Goal: Task Accomplishment & Management: Manage account settings

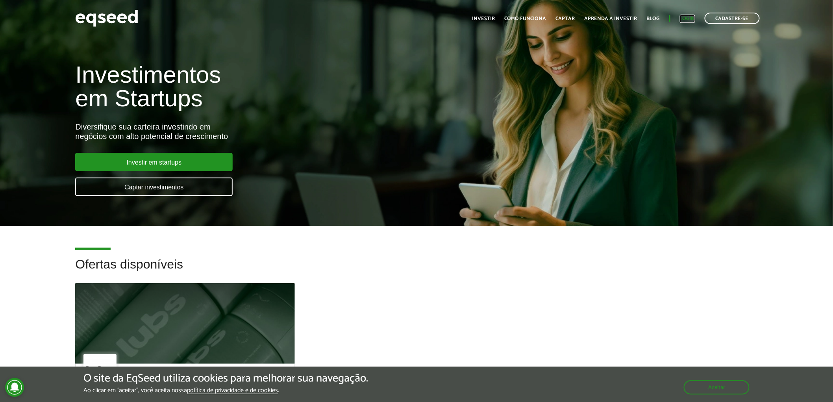
click at [692, 17] on link "Login" at bounding box center [687, 18] width 15 height 5
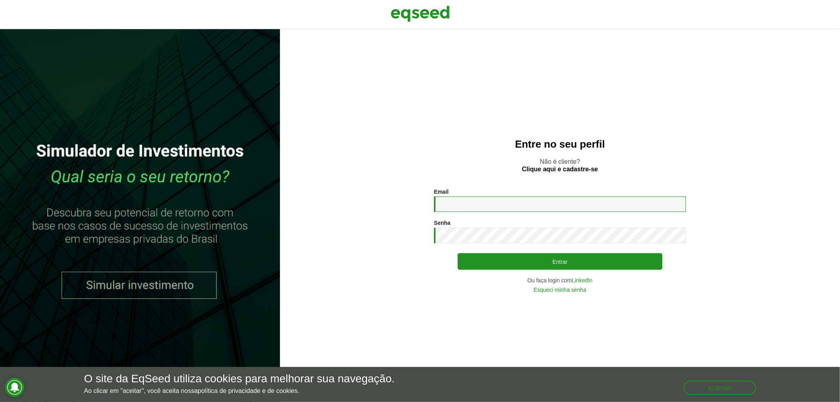
click at [519, 207] on input "Email *" at bounding box center [560, 203] width 252 height 15
type input "**********"
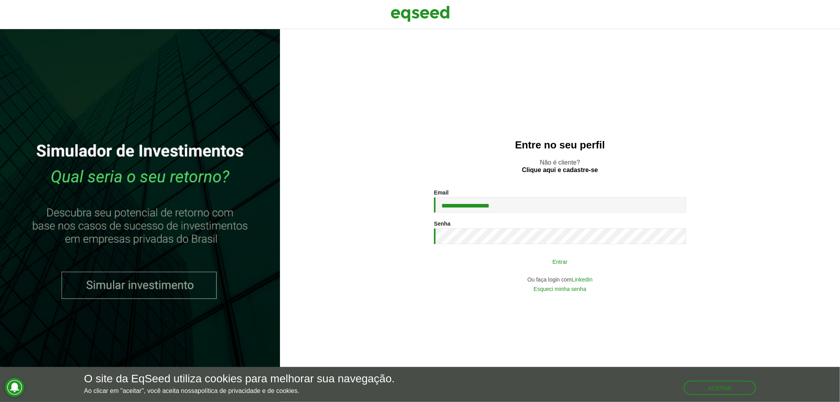
click at [541, 263] on button "Entrar" at bounding box center [560, 261] width 205 height 15
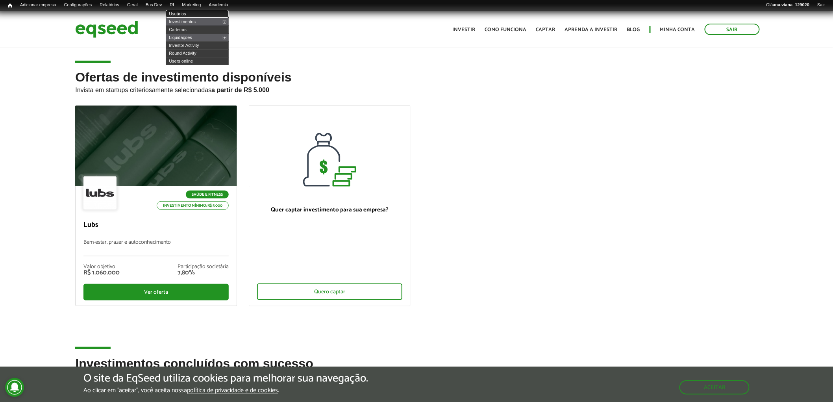
click at [190, 13] on link "Usuários" at bounding box center [197, 14] width 63 height 8
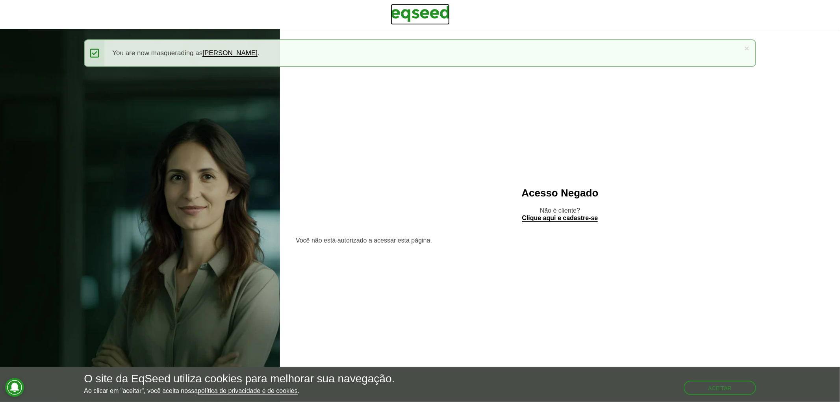
click at [432, 10] on img at bounding box center [420, 14] width 59 height 20
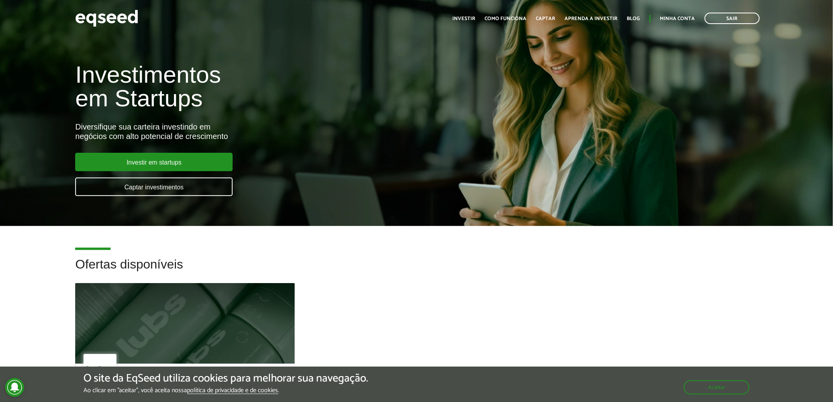
click at [678, 13] on ul "Início Investir Como funciona Captar Aprenda a investir Blog Minha conta Sair" at bounding box center [606, 18] width 315 height 11
click at [681, 18] on link "Minha conta" at bounding box center [677, 18] width 35 height 5
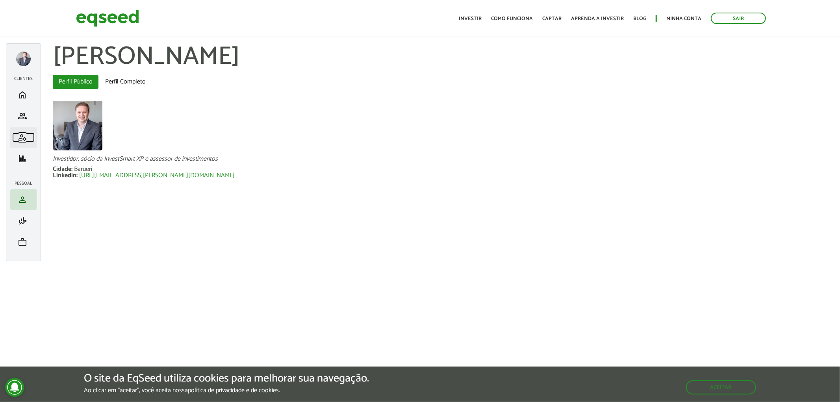
click at [23, 134] on span "manage_accounts" at bounding box center [22, 137] width 9 height 9
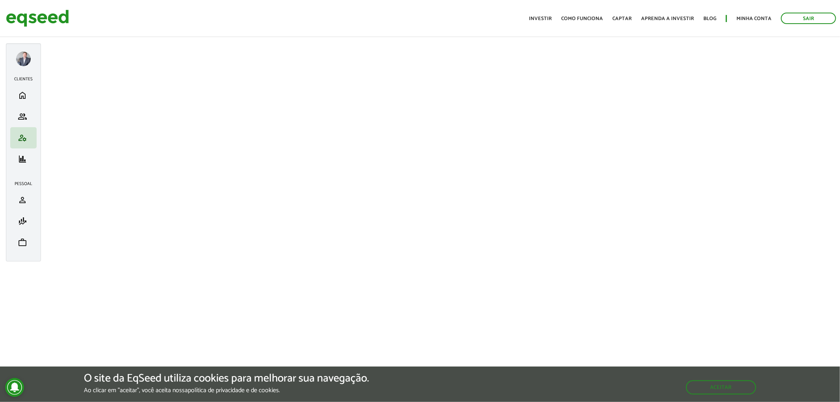
click at [25, 57] on div at bounding box center [23, 59] width 15 height 15
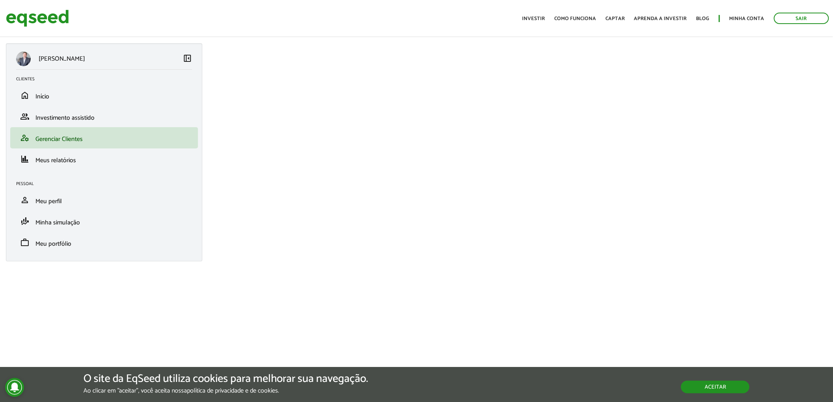
click at [728, 390] on button "Aceitar" at bounding box center [715, 387] width 69 height 13
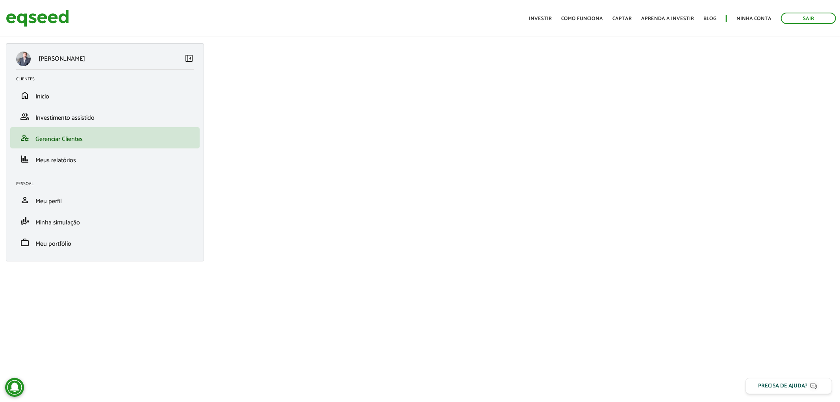
click at [187, 313] on div "ABRAHAO DE GODOY left_panel_close Clientes home Início group Investimento assis…" at bounding box center [420, 181] width 840 height 277
click at [793, 16] on link "Sair" at bounding box center [808, 18] width 55 height 11
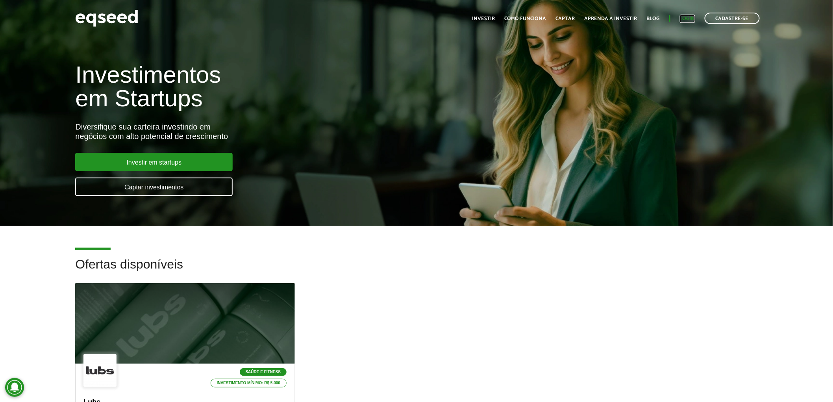
click at [692, 18] on link "Login" at bounding box center [687, 18] width 15 height 5
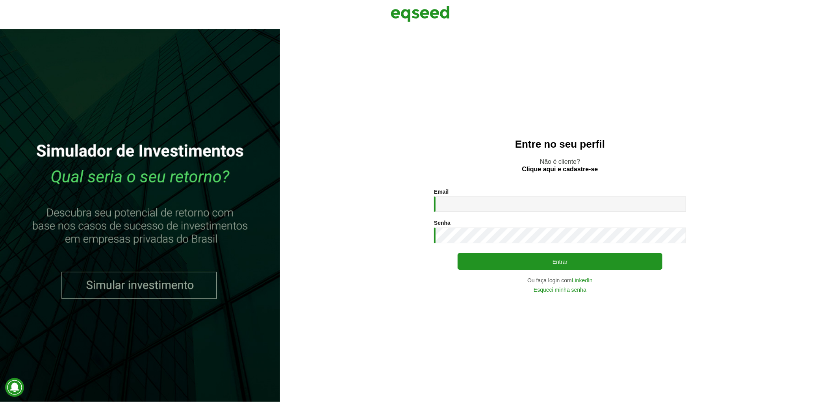
type input "**********"
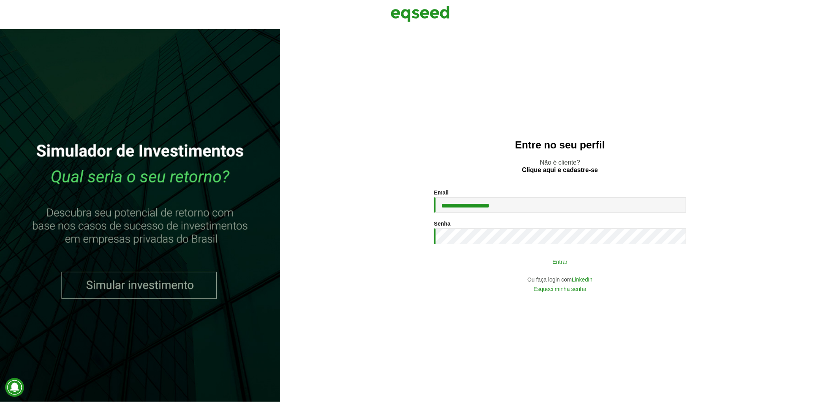
click at [528, 262] on button "Entrar" at bounding box center [560, 261] width 205 height 15
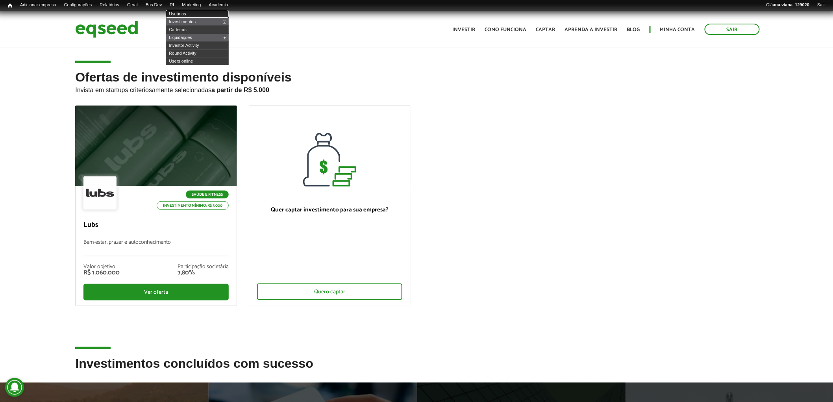
click at [186, 12] on link "Usuários" at bounding box center [197, 14] width 63 height 8
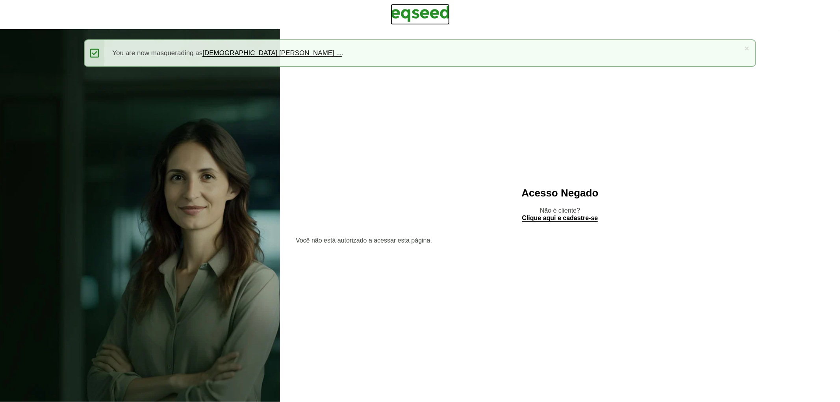
click at [415, 11] on img at bounding box center [420, 14] width 59 height 20
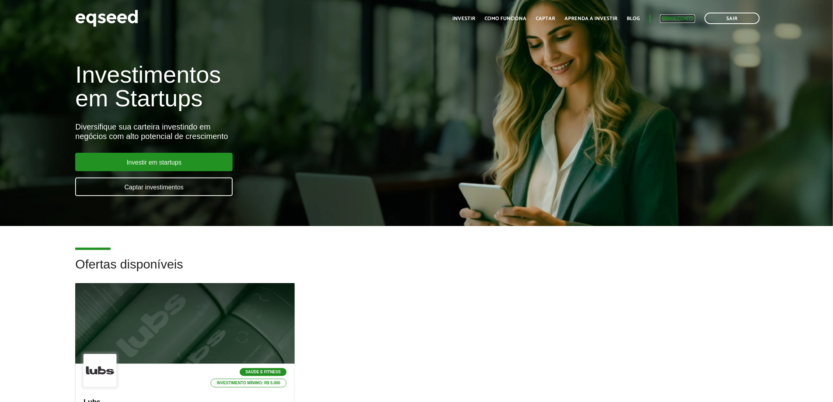
click at [672, 16] on link "Minha conta" at bounding box center [677, 18] width 35 height 5
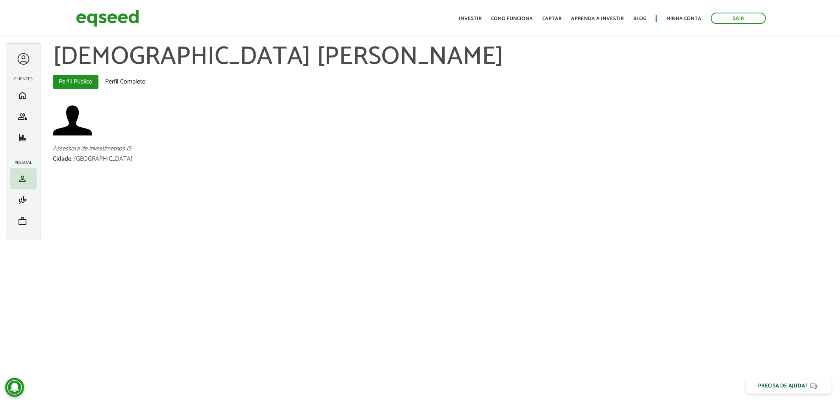
click at [30, 58] on div at bounding box center [23, 59] width 15 height 15
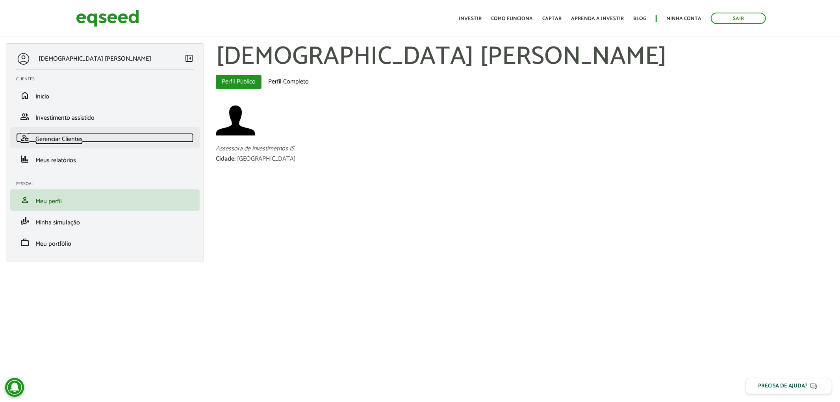
click at [66, 137] on span "Gerenciar Clientes" at bounding box center [58, 139] width 47 height 11
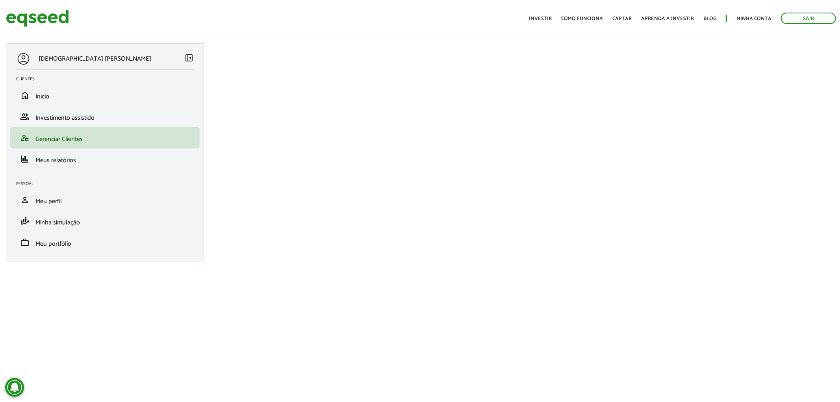
click at [187, 56] on span "left_panel_close" at bounding box center [188, 57] width 9 height 9
